Goal: Transaction & Acquisition: Purchase product/service

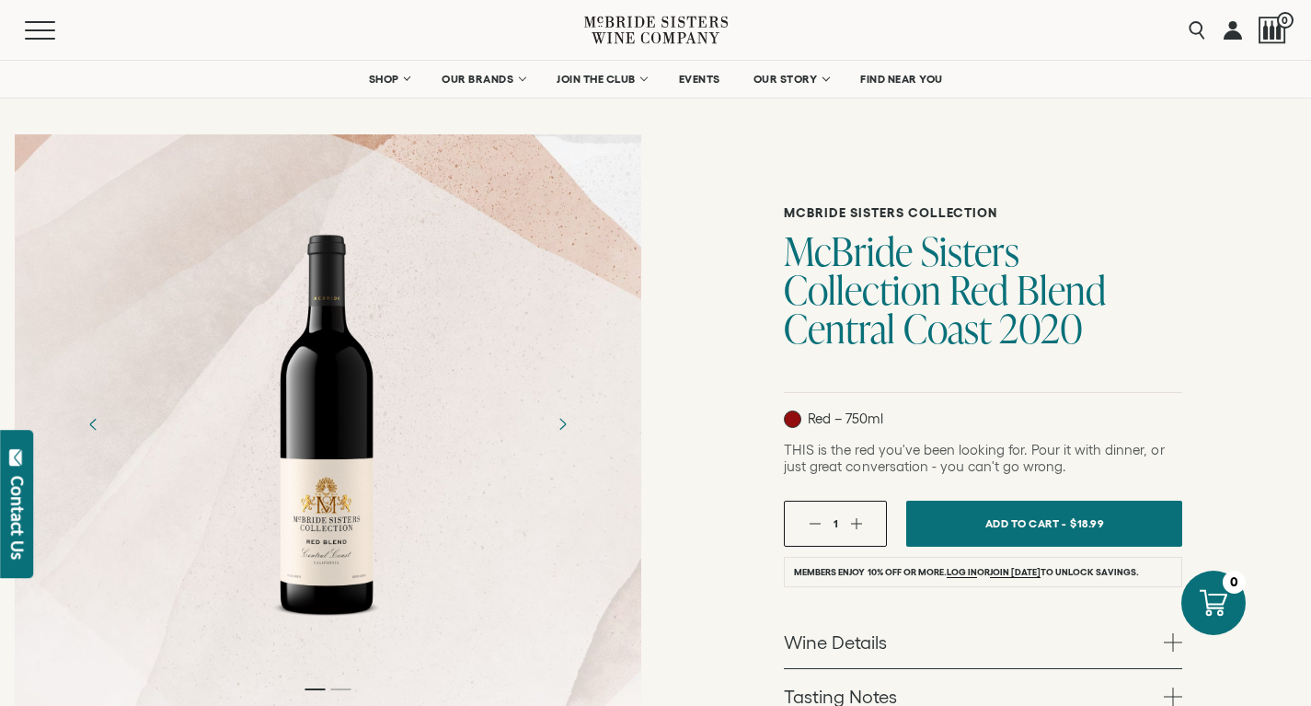
scroll to position [33, 0]
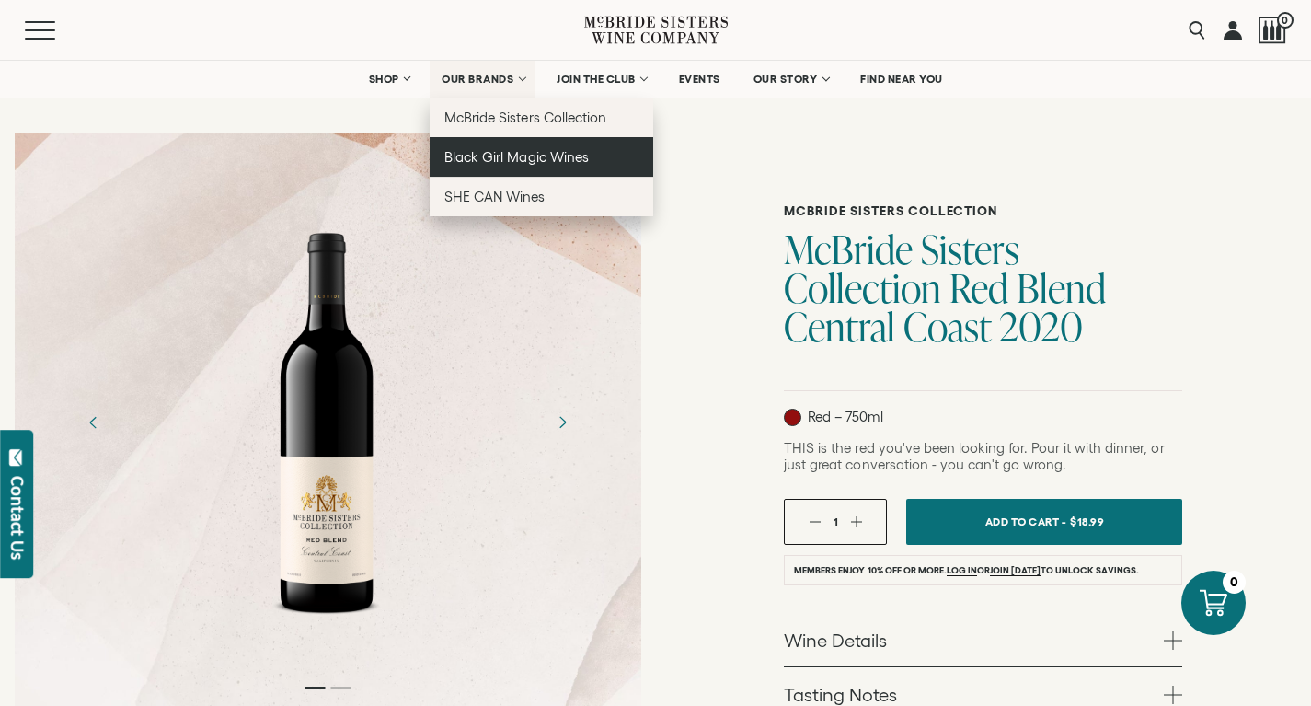
click at [497, 155] on span "Black Girl Magic Wines" at bounding box center [516, 157] width 144 height 16
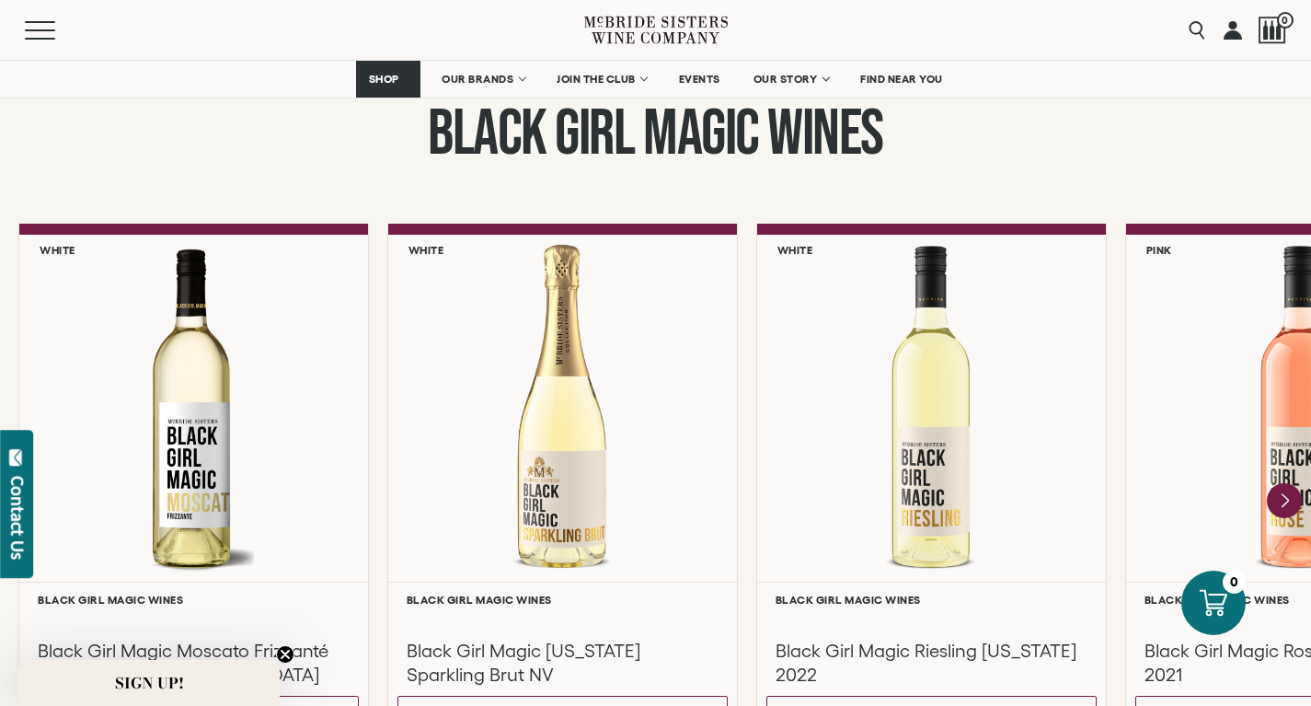
scroll to position [1491, 0]
click at [1288, 501] on icon "Next" at bounding box center [1285, 499] width 7 height 15
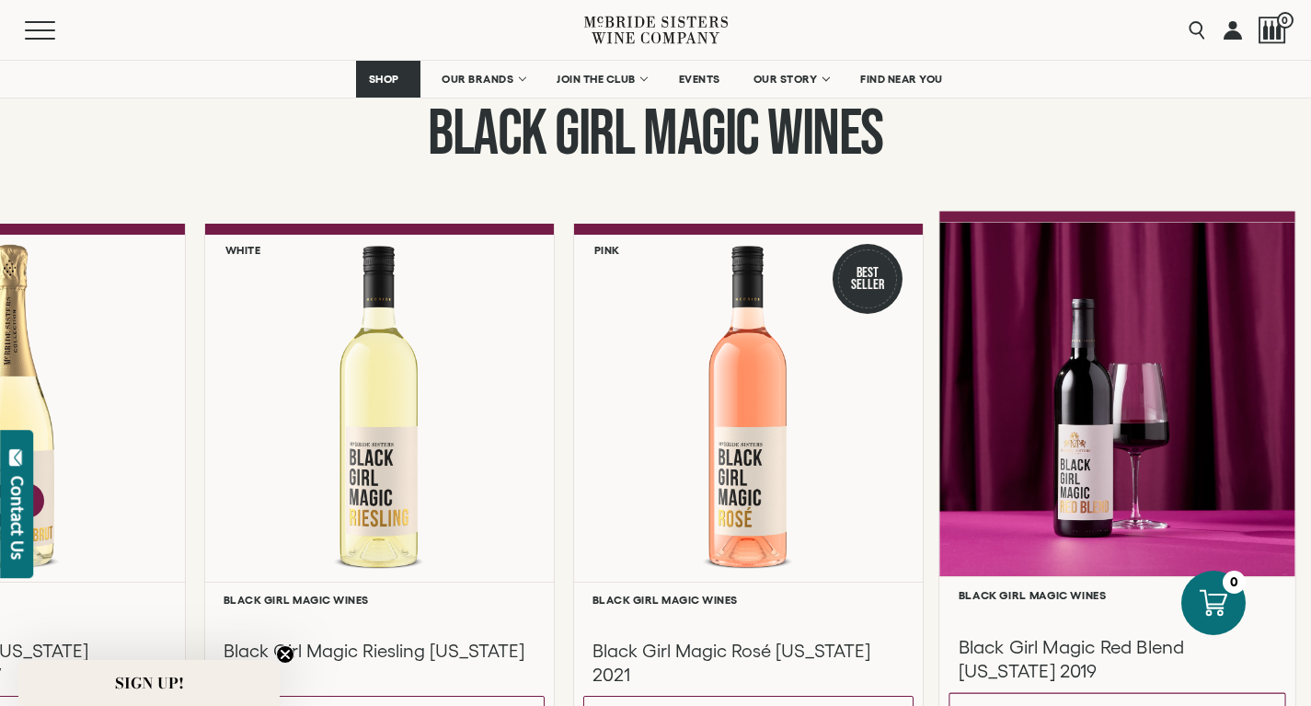
click at [1072, 473] on div at bounding box center [1117, 399] width 356 height 354
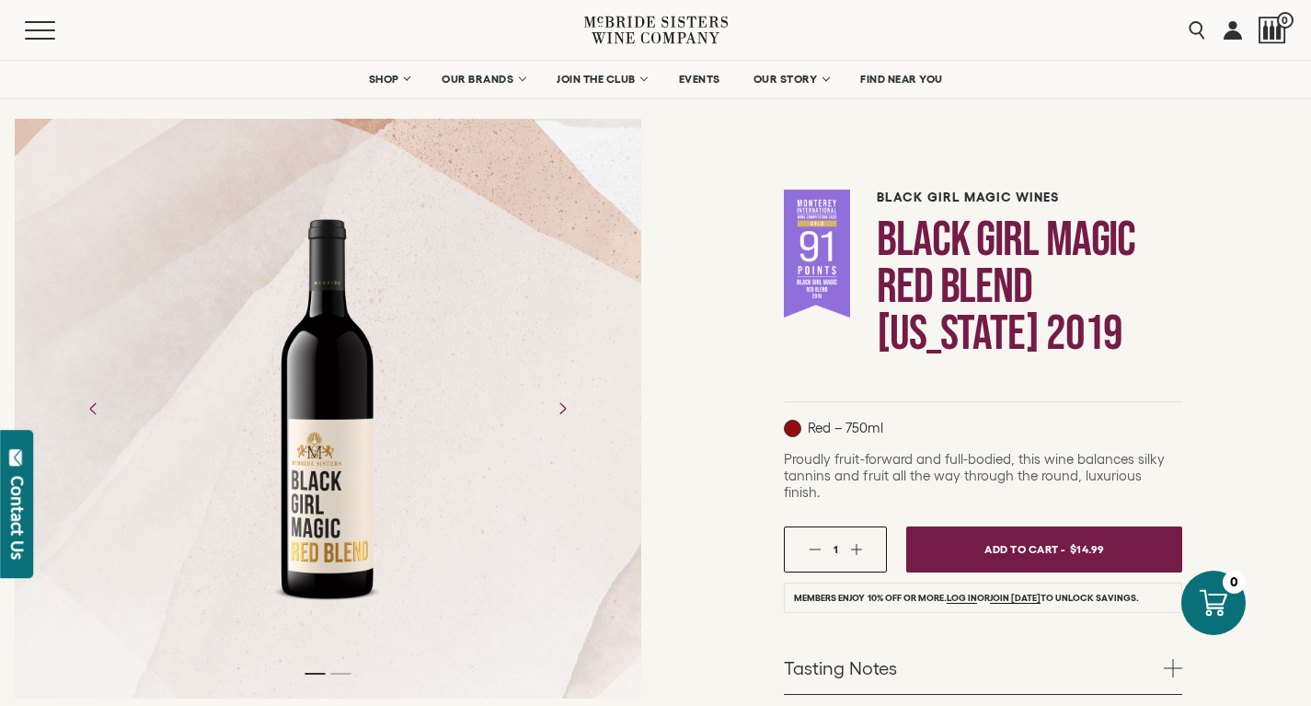
scroll to position [54, 0]
